Goal: Task Accomplishment & Management: Manage account settings

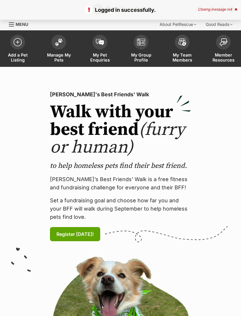
click at [55, 45] on span at bounding box center [59, 42] width 15 height 15
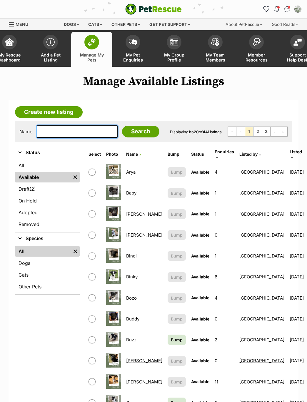
click at [81, 129] on input "text" at bounding box center [77, 131] width 81 height 12
type input "Geor"
click at [138, 134] on input "Search" at bounding box center [140, 132] width 37 height 12
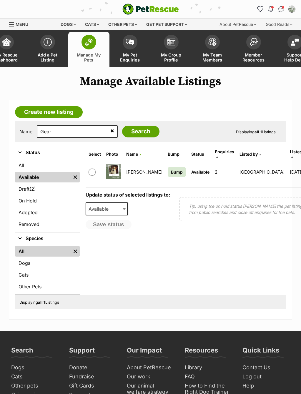
click at [134, 169] on link "George" at bounding box center [144, 172] width 36 height 6
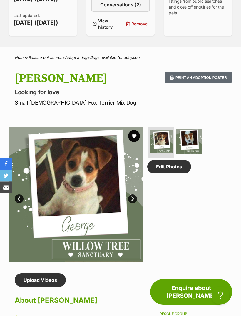
scroll to position [214, 0]
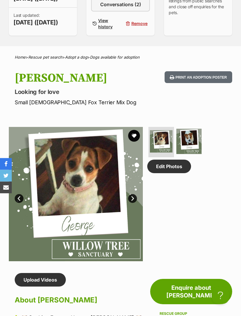
click at [175, 173] on link "Edit Photos" at bounding box center [169, 167] width 44 height 14
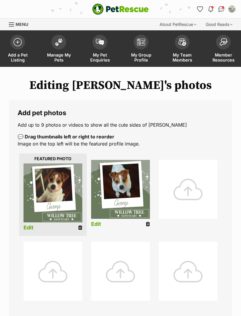
click at [191, 190] on div at bounding box center [188, 189] width 59 height 59
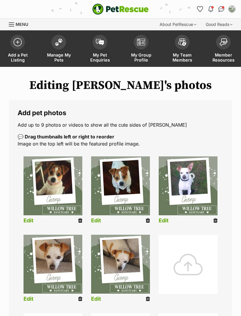
click at [76, 226] on li "Edit" at bounding box center [53, 191] width 68 height 76
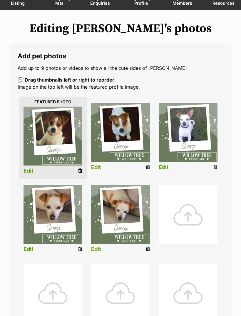
scroll to position [57, 0]
click at [146, 168] on icon at bounding box center [148, 167] width 4 height 5
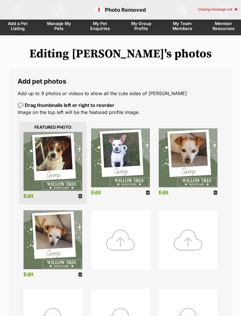
scroll to position [31, 0]
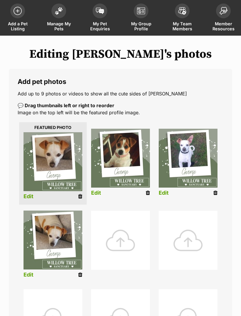
click at [148, 194] on icon at bounding box center [148, 192] width 4 height 5
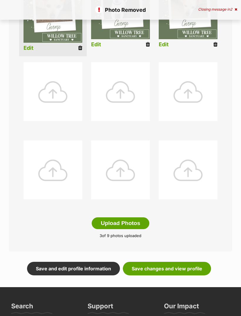
scroll to position [180, 0]
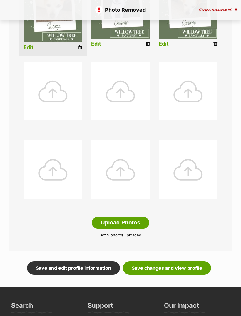
click at [179, 264] on link "Save changes and view profile" at bounding box center [167, 268] width 88 height 14
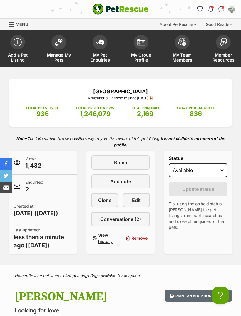
click at [60, 45] on span at bounding box center [59, 42] width 15 height 15
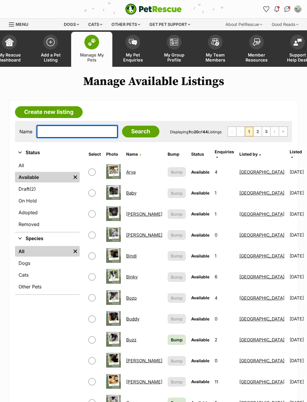
click at [89, 132] on input "text" at bounding box center [77, 131] width 81 height 12
type input "Lily"
click at [127, 133] on input "Search" at bounding box center [140, 132] width 37 height 12
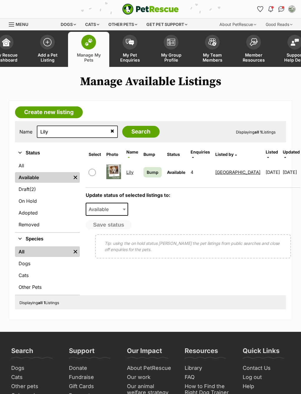
click at [133, 170] on link "Lily" at bounding box center [129, 172] width 7 height 6
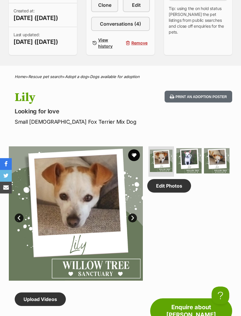
scroll to position [196, 0]
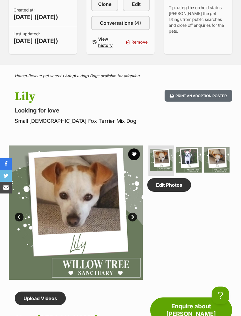
click at [175, 192] on link "Edit Photos" at bounding box center [169, 185] width 44 height 14
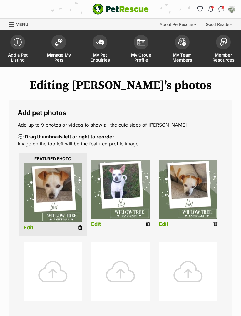
click at [66, 258] on div at bounding box center [53, 271] width 59 height 59
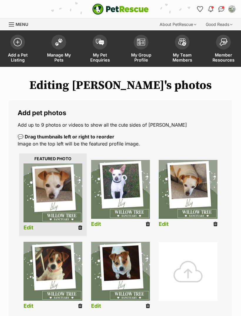
click at [150, 224] on icon at bounding box center [148, 223] width 4 height 5
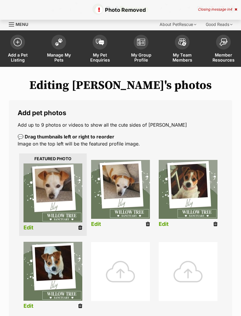
click at [148, 224] on icon at bounding box center [148, 223] width 4 height 5
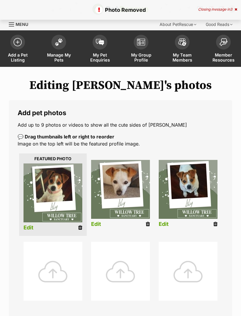
click at [148, 224] on icon at bounding box center [148, 223] width 4 height 5
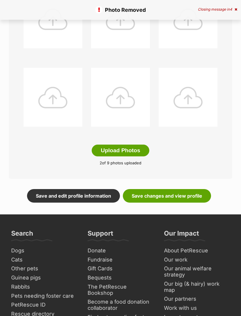
click at [182, 196] on link "Save changes and view profile" at bounding box center [167, 196] width 88 height 14
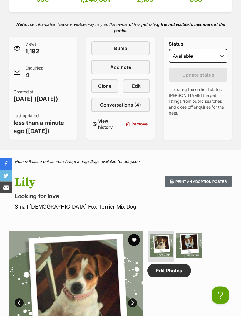
scroll to position [114, 0]
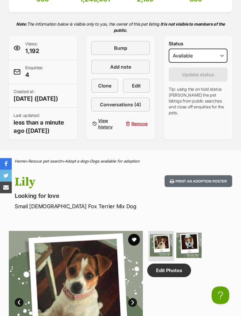
click at [140, 87] on span "Edit" at bounding box center [136, 85] width 9 height 7
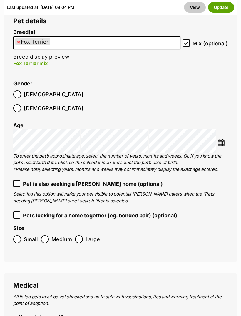
scroll to position [1032, 0]
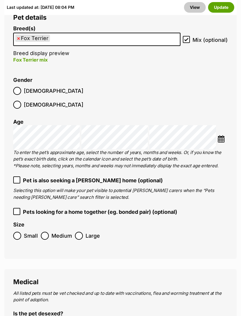
click at [163, 208] on span "Pets looking for a home together (eg. bonded pair) (optional)" at bounding box center [100, 212] width 155 height 8
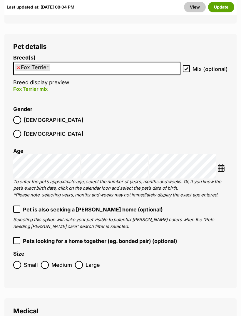
click at [155, 237] on span "Pets looking for a home together (eg. bonded pair) (optional)" at bounding box center [100, 241] width 155 height 8
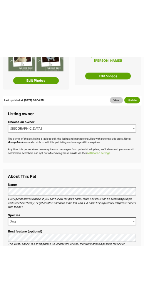
scroll to position [0, 0]
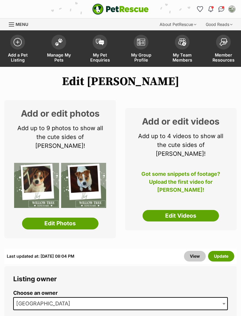
click at [61, 44] on img at bounding box center [59, 42] width 8 height 8
